Goal: Task Accomplishment & Management: Manage account settings

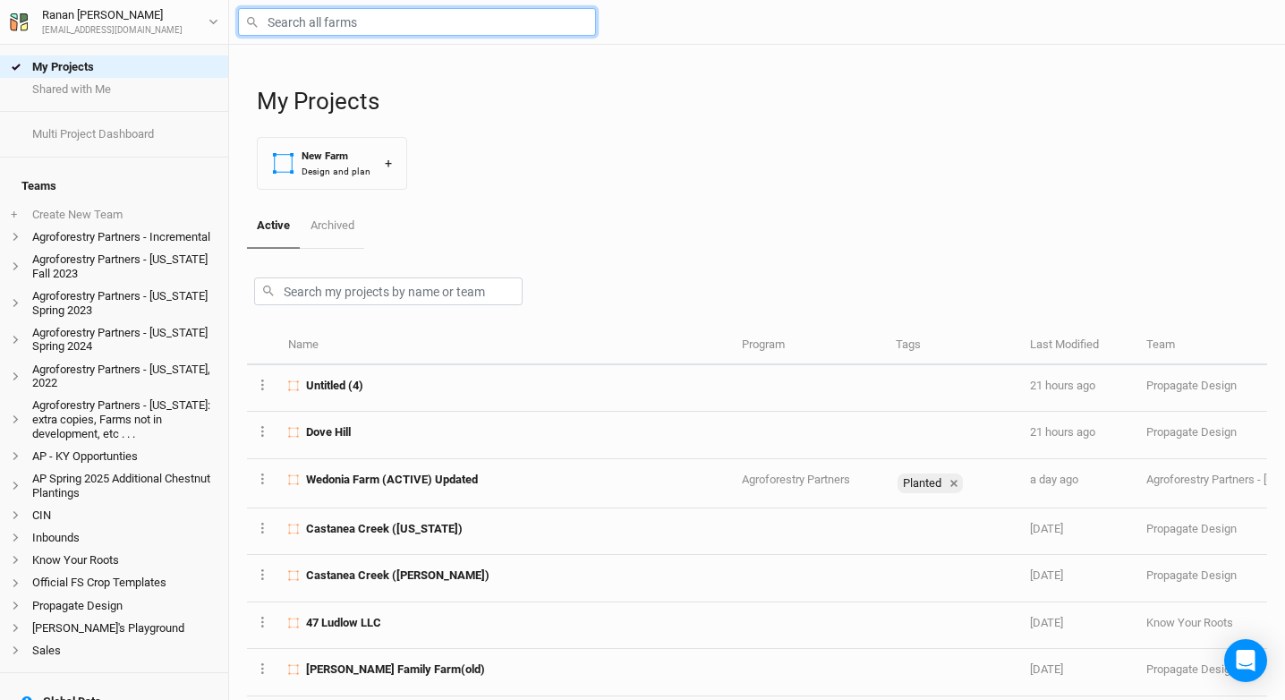
click at [372, 19] on input "text" at bounding box center [417, 22] width 358 height 28
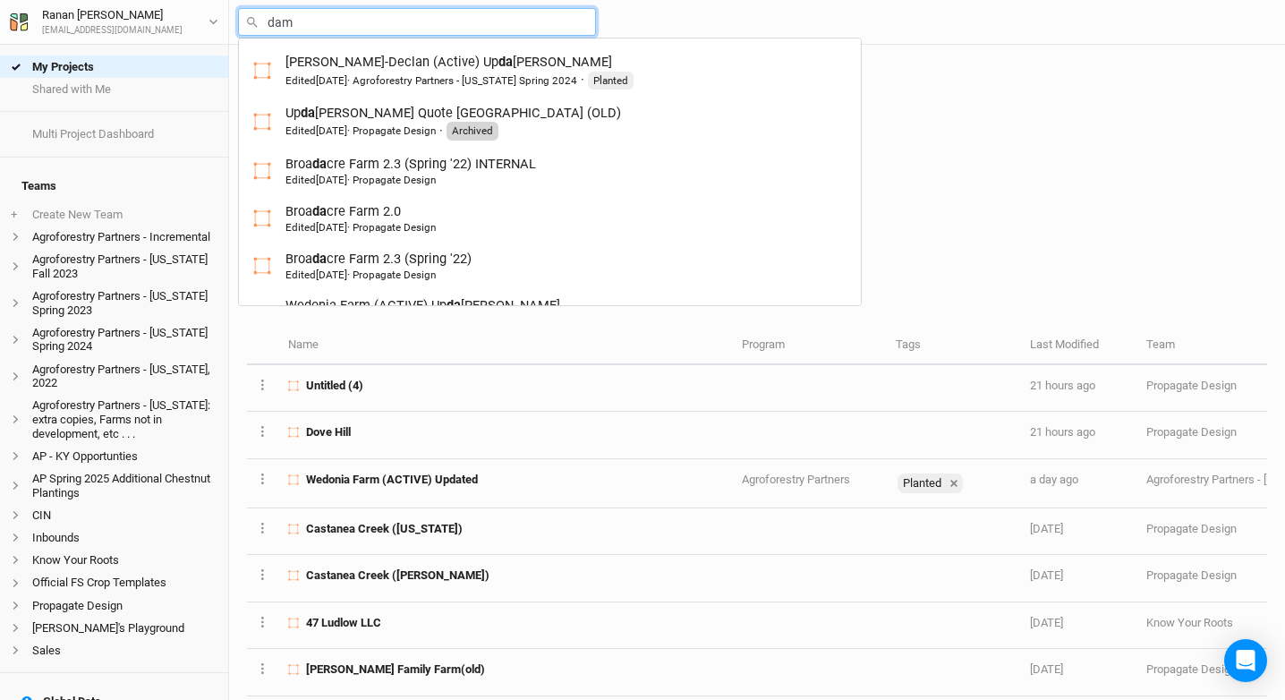
type input "dami"
type input "damico Vineyard & Orchard (Contract Version)"
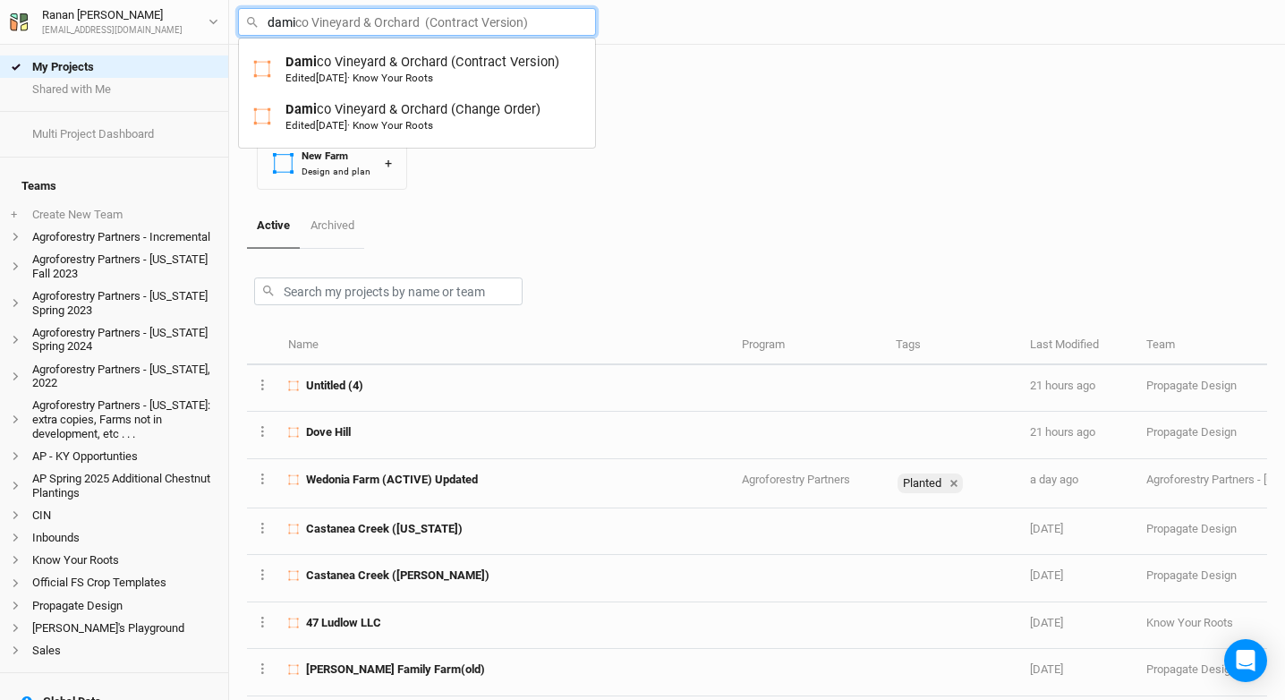
type input "dam"
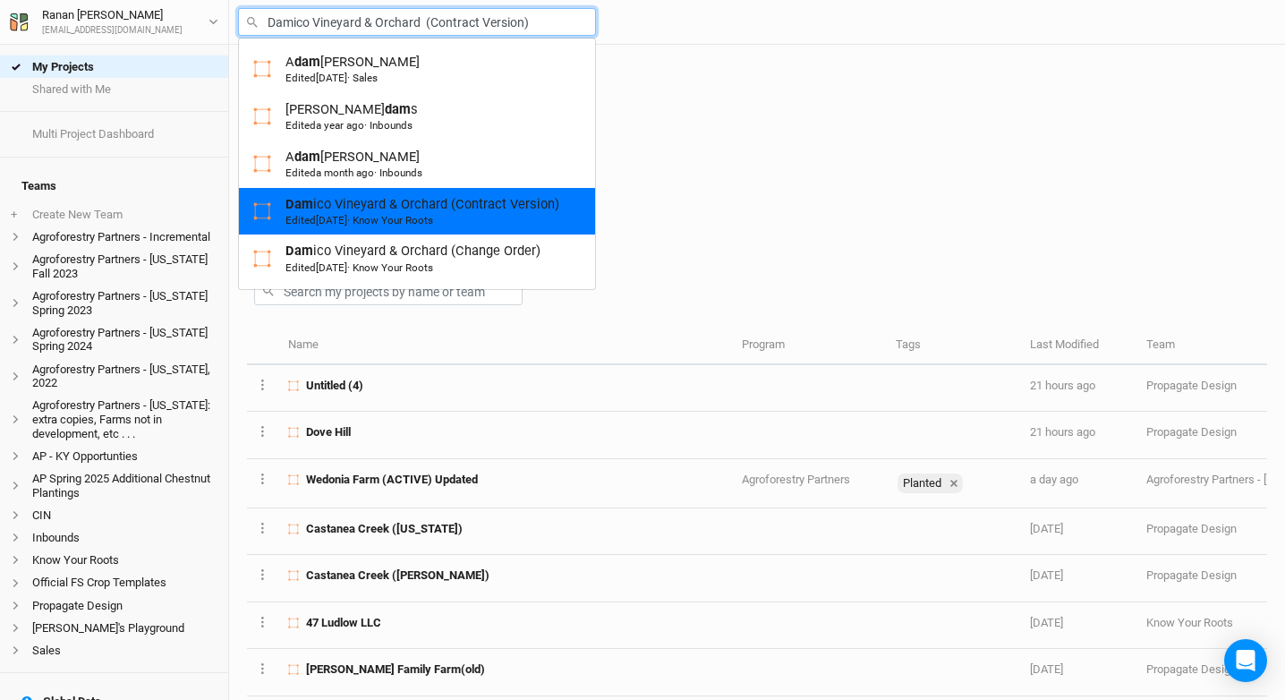
type input "Damico Vineyard & Orchard (Change Order)"
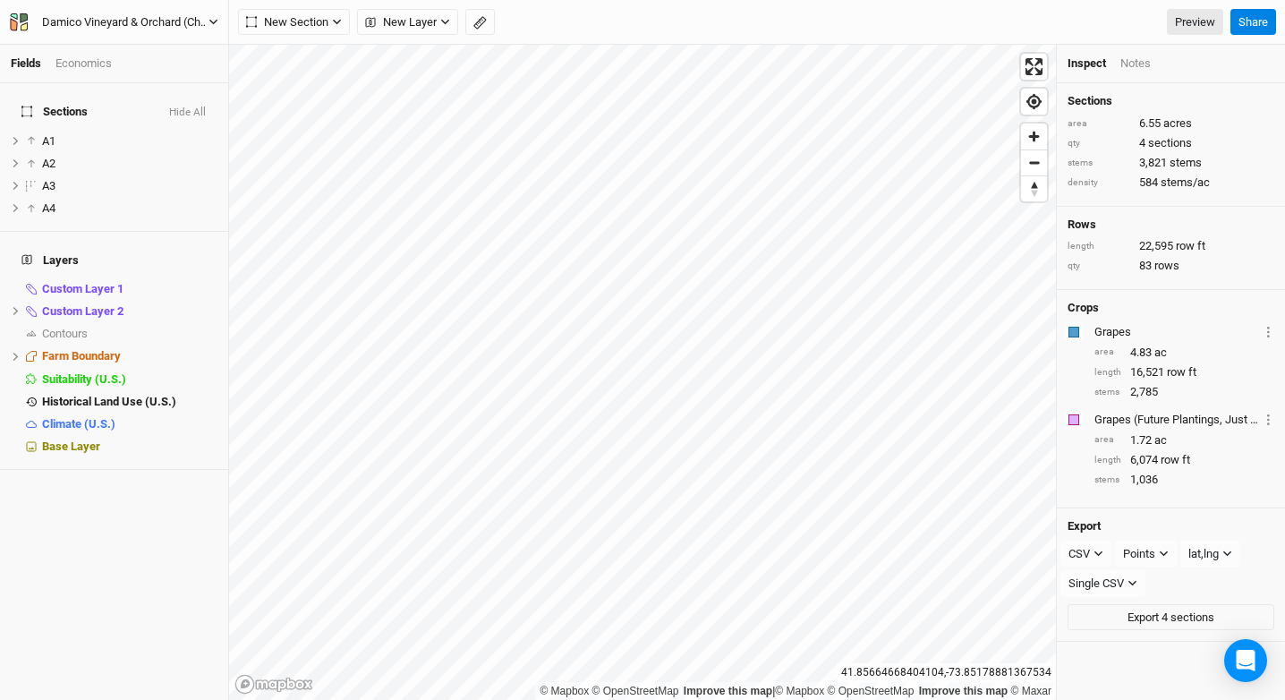
click at [193, 20] on div "Damico Vineyard & Orchard (Change Order)" at bounding box center [125, 22] width 167 height 18
click at [195, 59] on button "Back" at bounding box center [148, 49] width 141 height 23
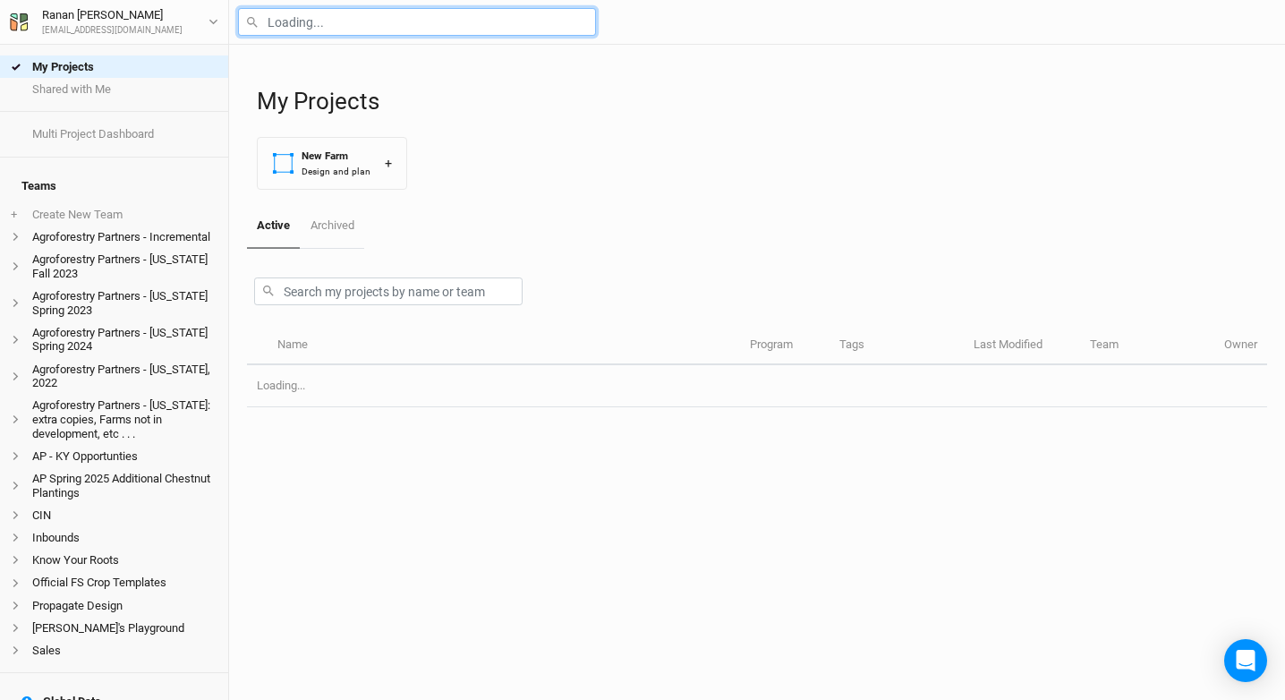
click at [298, 24] on input "text" at bounding box center [417, 22] width 358 height 28
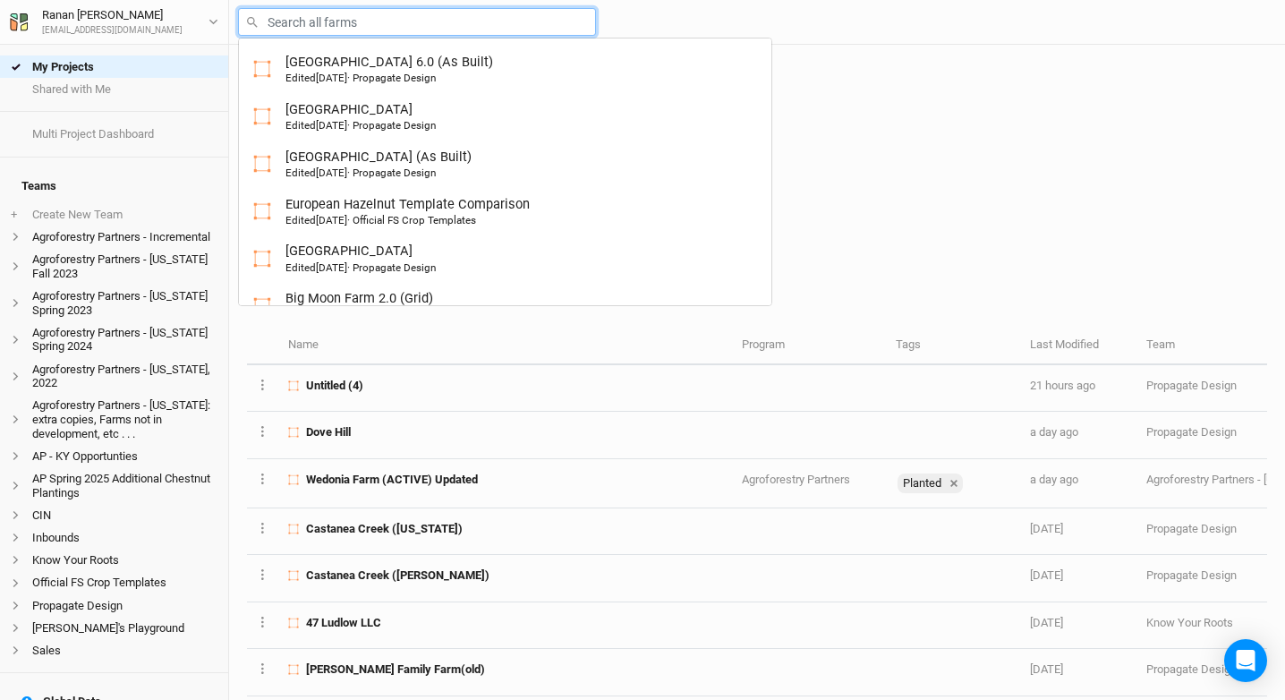
type input "r"
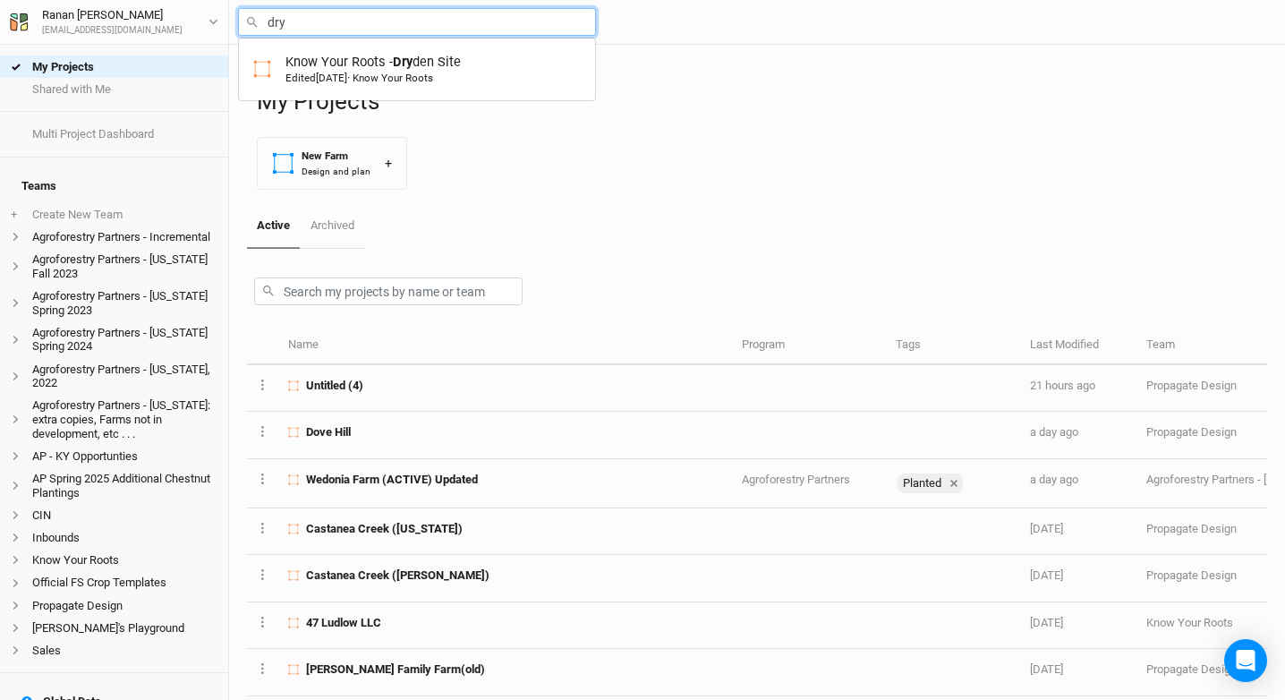
type input "Know Your Roots - [PERSON_NAME] Site"
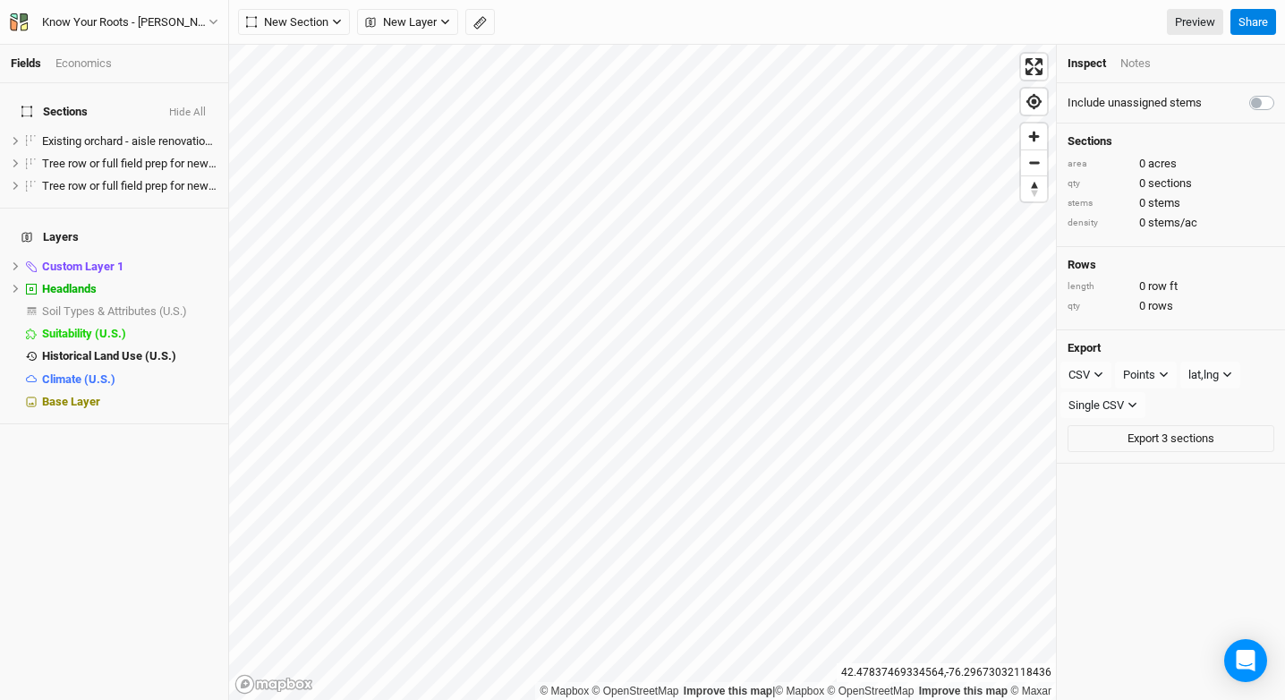
click at [91, 62] on div "Economics" at bounding box center [84, 64] width 56 height 16
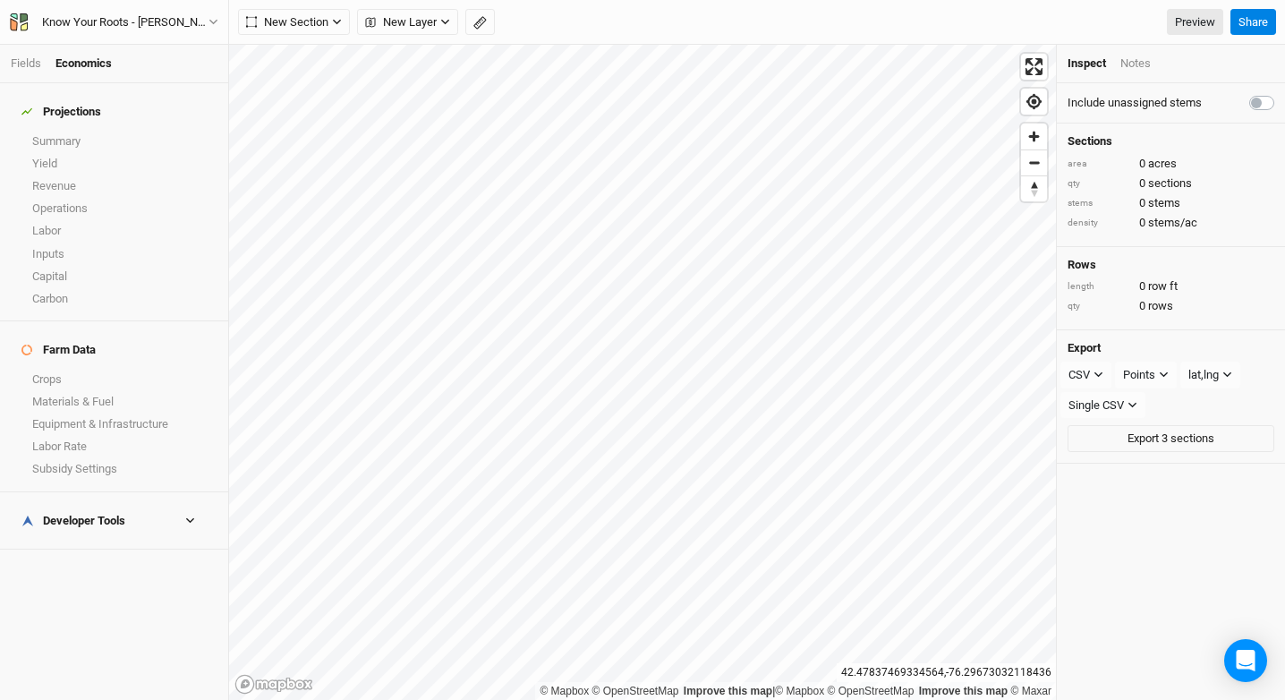
click at [116, 503] on h4 "Developer Tools" at bounding box center [114, 521] width 207 height 36
click at [189, 11] on div "Know Your Roots - [PERSON_NAME] Site Back Project Settings User settings Imperi…" at bounding box center [114, 22] width 229 height 45
click at [182, 22] on div "Know Your Roots - [PERSON_NAME] Site" at bounding box center [125, 22] width 167 height 18
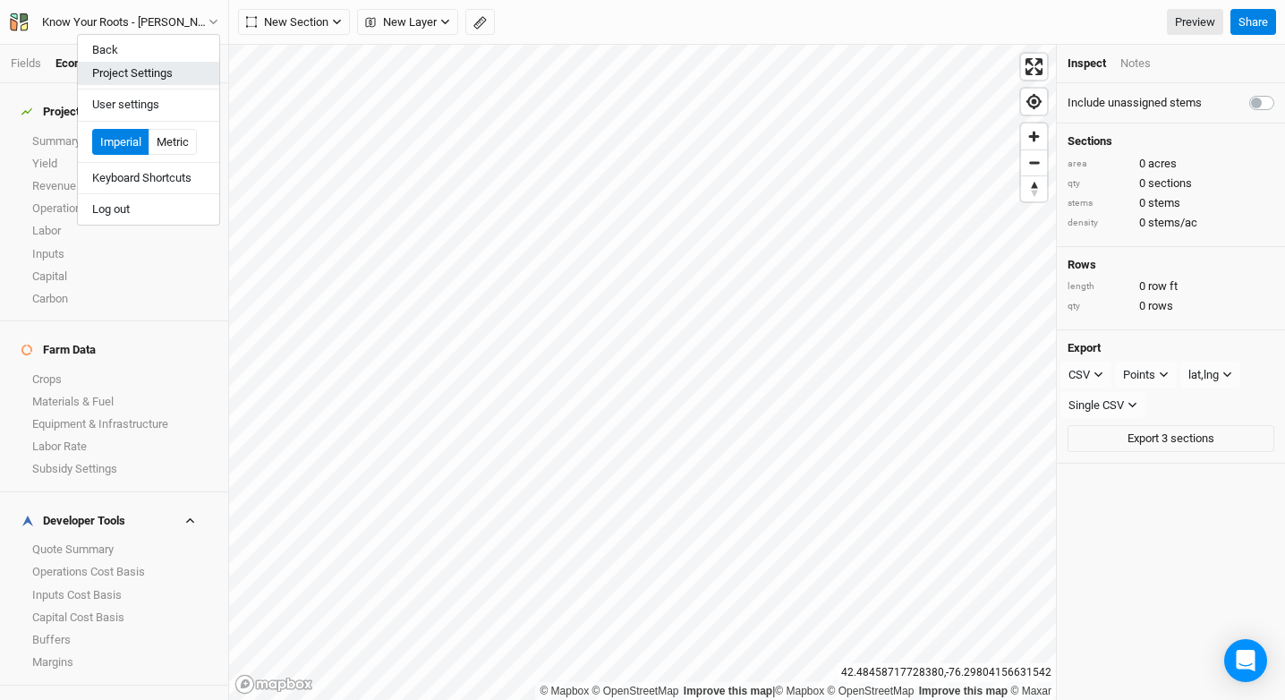
click at [161, 69] on button "Project Settings" at bounding box center [148, 73] width 141 height 23
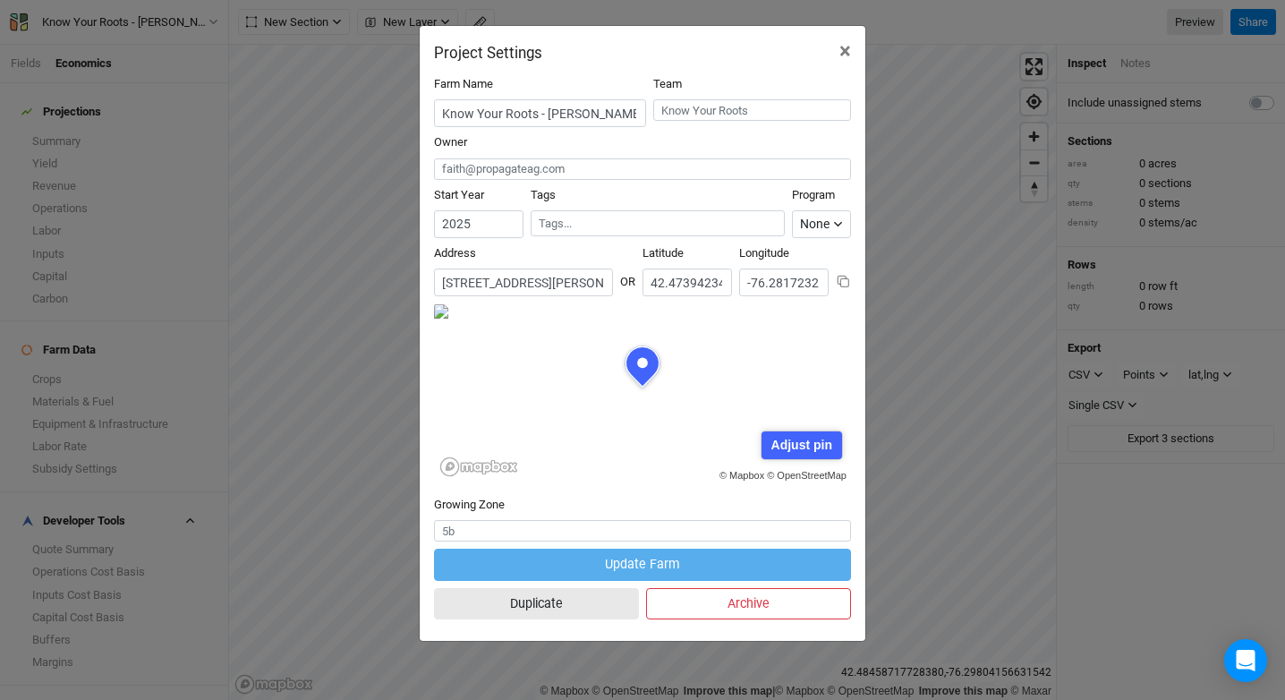
scroll to position [90, 209]
click at [542, 275] on input "[STREET_ADDRESS][PERSON_NAME][PERSON_NAME][US_STATE]" at bounding box center [523, 283] width 179 height 28
